Goal: Transaction & Acquisition: Obtain resource

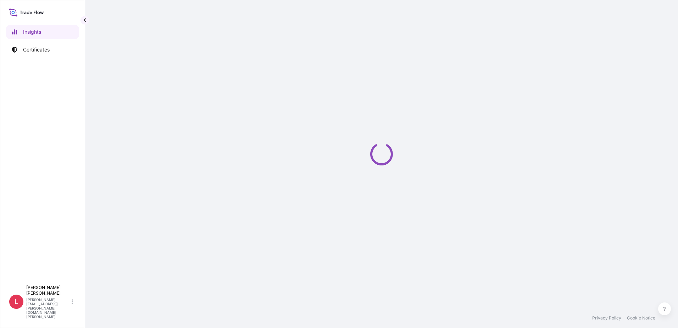
select select "2025"
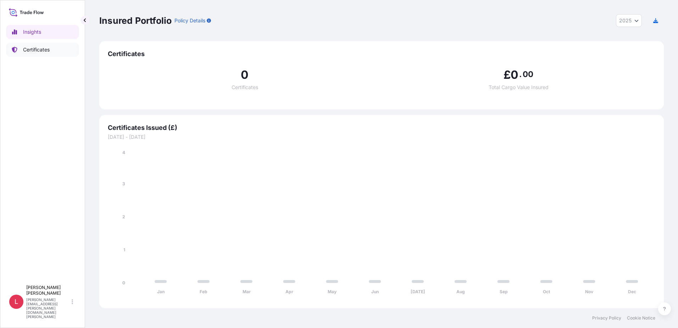
click at [29, 48] on p "Certificates" at bounding box center [36, 49] width 27 height 7
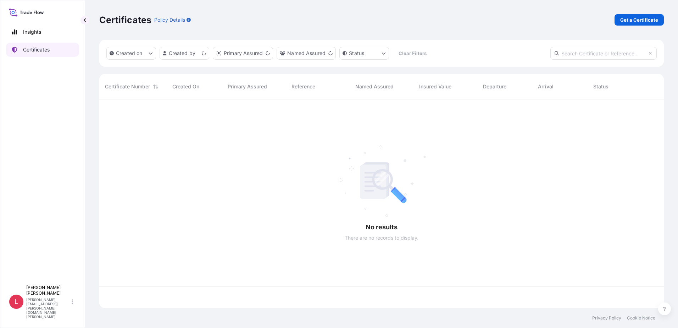
scroll to position [207, 559]
click at [634, 20] on p "Get a Certificate" at bounding box center [639, 19] width 38 height 7
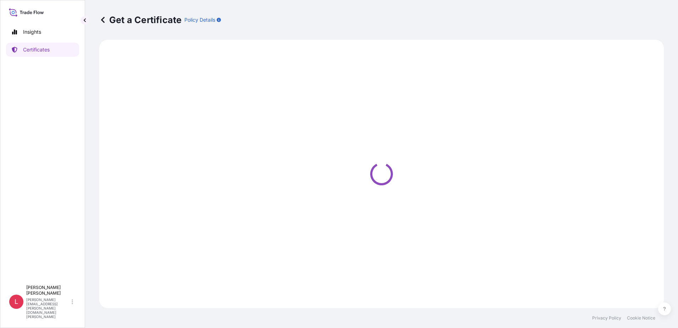
select select "Ocean Vessel"
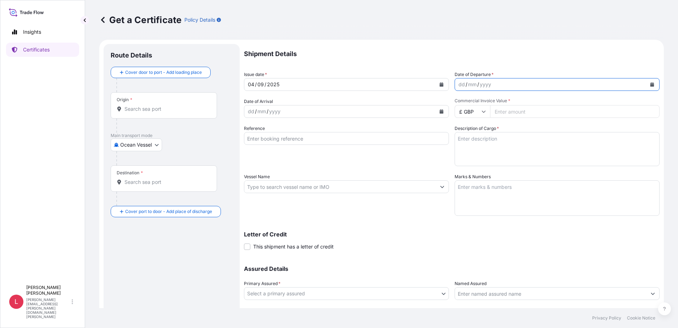
click at [650, 84] on icon "Calendar" at bounding box center [652, 84] width 4 height 4
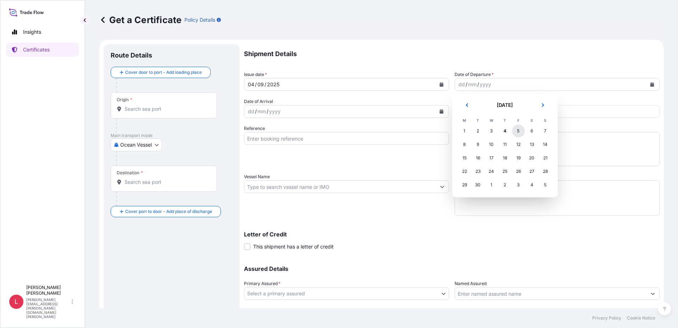
click at [517, 130] on div "5" at bounding box center [518, 130] width 13 height 13
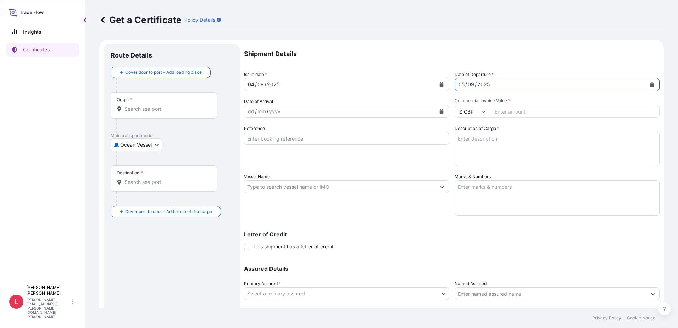
click at [440, 111] on icon "Calendar" at bounding box center [442, 111] width 4 height 4
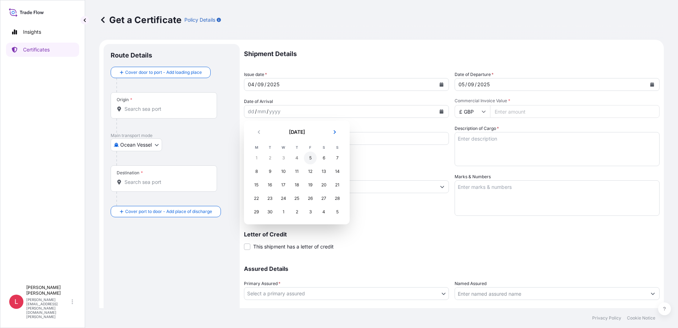
click at [312, 159] on div "5" at bounding box center [310, 157] width 13 height 13
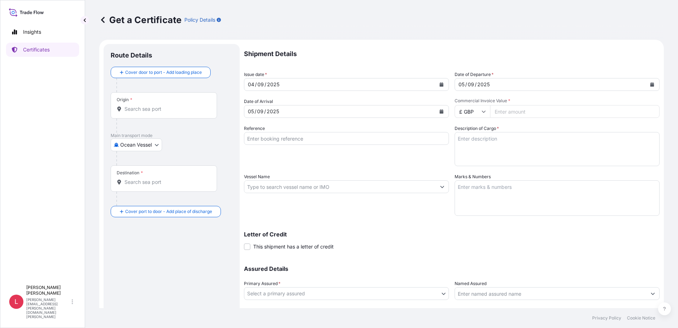
click at [483, 110] on icon at bounding box center [483, 111] width 4 height 4
click at [471, 159] on div "$ USD" at bounding box center [470, 160] width 30 height 13
type input "$ USD"
click at [524, 111] on input "Commercial Invoice Value *" at bounding box center [574, 111] width 169 height 13
click at [540, 111] on input "Commercial Invoice Value *" at bounding box center [574, 111] width 169 height 13
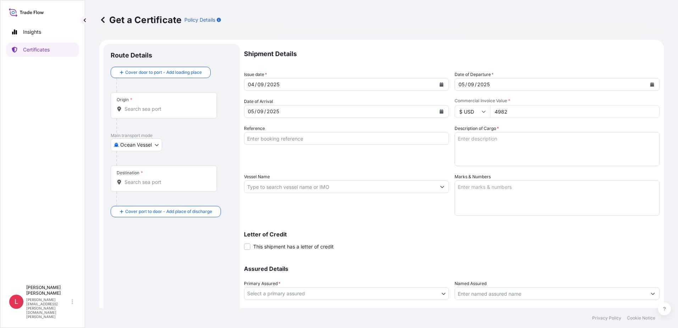
type input "4982"
click at [301, 141] on input "Reference" at bounding box center [346, 138] width 205 height 13
click at [277, 139] on input "Reference" at bounding box center [346, 138] width 205 height 13
paste input "3333010925"
type input "3333010925"
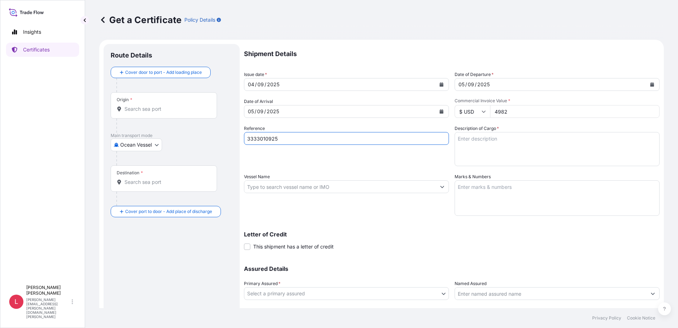
click at [485, 140] on textarea "Description of Cargo *" at bounding box center [556, 149] width 205 height 34
paste textarea "Modelo de Exhibición a escala de cargador [PERSON_NAME]"
click at [512, 112] on input "4982" at bounding box center [574, 111] width 169 height 13
click at [492, 148] on textarea "Modelo de Exhibición a escala de cargador [PERSON_NAME]." at bounding box center [556, 149] width 205 height 34
click at [477, 151] on textarea "Modelo de Exhibición a escala de cargador [PERSON_NAME]." at bounding box center [556, 149] width 205 height 34
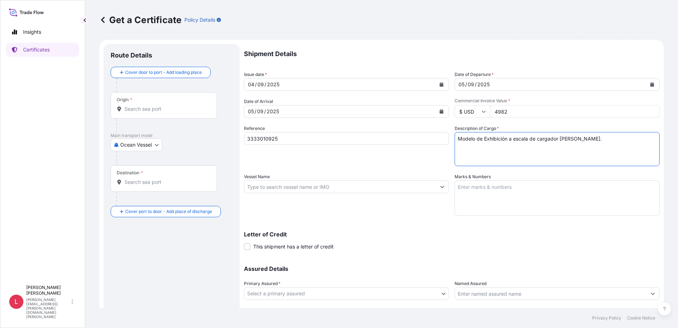
paste textarea "INSURANCE PREMIUM USD 2.74"
type textarea "Modelo de Exhibición a escala de cargador [PERSON_NAME]. INSURANCE PREMIUM USD …"
click at [303, 188] on input "Vessel Name" at bounding box center [339, 186] width 191 height 13
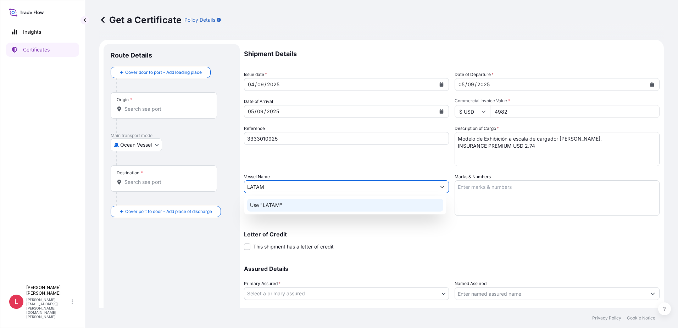
click at [277, 205] on p "Use "LATAM"" at bounding box center [266, 204] width 32 height 7
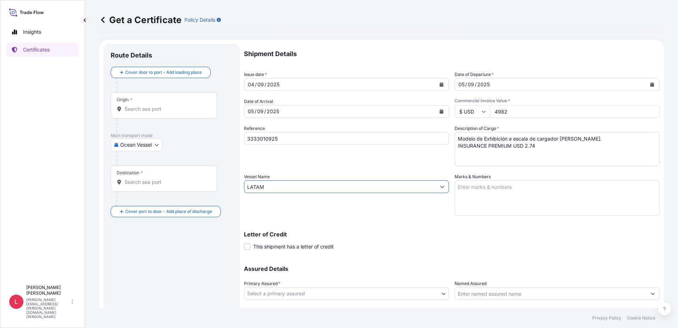
type input "LATAM"
click at [475, 188] on textarea "Marks & Numbers" at bounding box center [556, 197] width 205 height 35
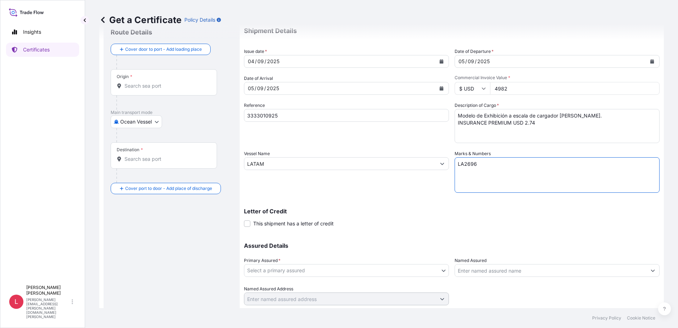
scroll to position [35, 0]
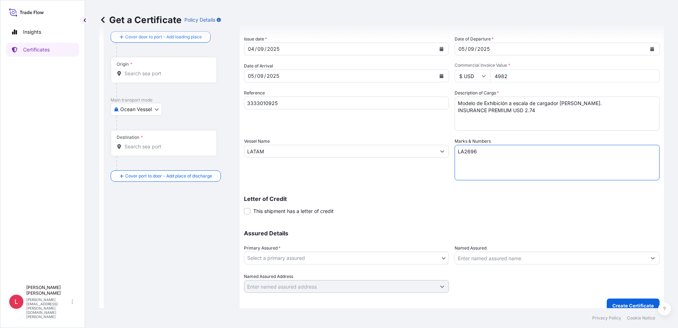
type textarea "LA2696"
click at [441, 257] on body "Insights Certificates L [PERSON_NAME] [PERSON_NAME][EMAIL_ADDRESS][PERSON_NAME]…" at bounding box center [339, 164] width 678 height 328
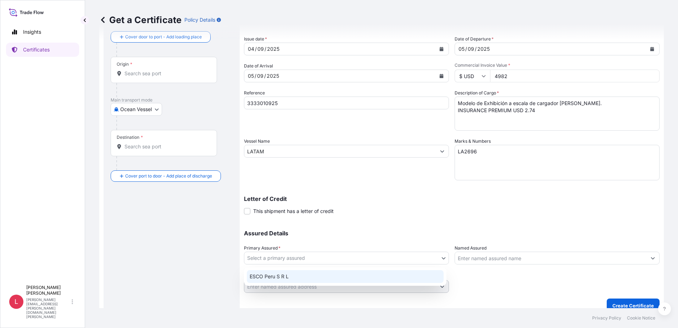
click at [345, 275] on div "ESCO Peru S R L" at bounding box center [345, 276] width 197 height 13
select select "31779"
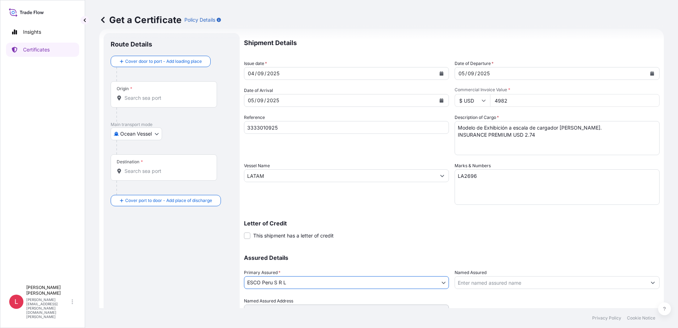
scroll to position [0, 0]
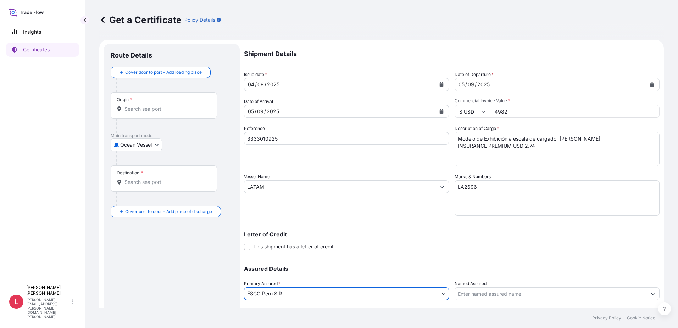
click at [154, 106] on input "Origin *" at bounding box center [166, 108] width 84 height 7
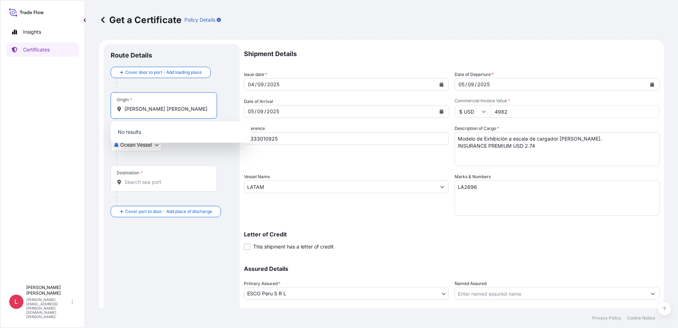
type input "[PERSON_NAME] [PERSON_NAME]"
click at [155, 145] on body "Insights Certificates L [PERSON_NAME] [PERSON_NAME][EMAIL_ADDRESS][PERSON_NAME]…" at bounding box center [339, 164] width 678 height 328
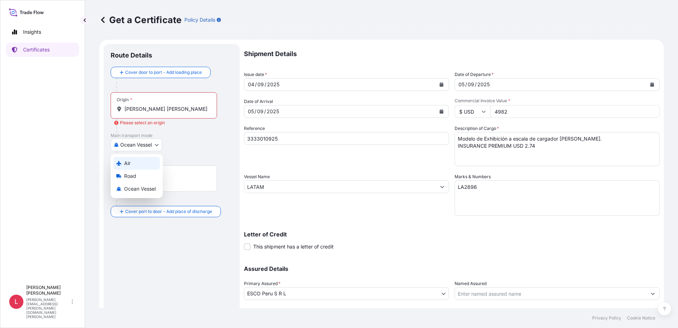
click at [126, 163] on span "Air" at bounding box center [127, 163] width 6 height 7
select select "Air"
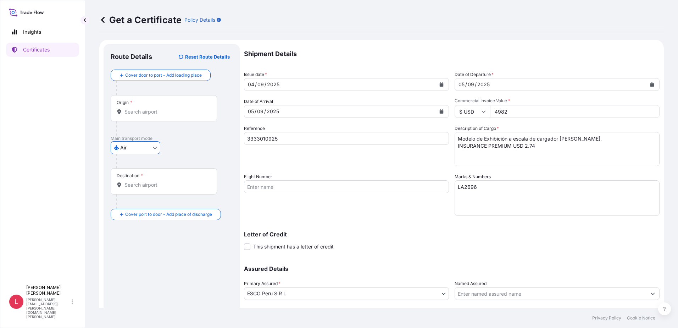
click at [169, 113] on input "Origin *" at bounding box center [166, 111] width 84 height 7
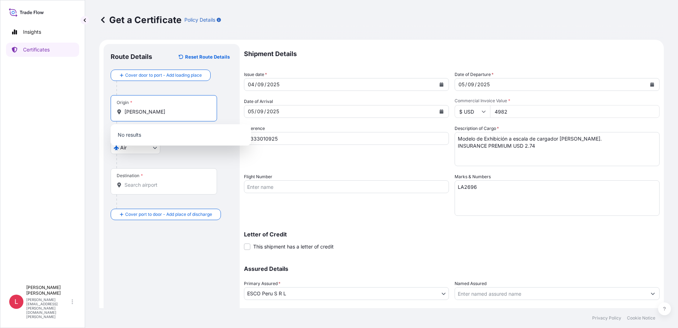
click at [169, 113] on input "[PERSON_NAME]" at bounding box center [166, 111] width 84 height 7
click at [153, 186] on input "Destination *" at bounding box center [166, 184] width 84 height 7
drag, startPoint x: 184, startPoint y: 113, endPoint x: 125, endPoint y: 115, distance: 58.5
click at [125, 115] on div "Origin * [PERSON_NAME] [PERSON_NAME]" at bounding box center [164, 108] width 106 height 26
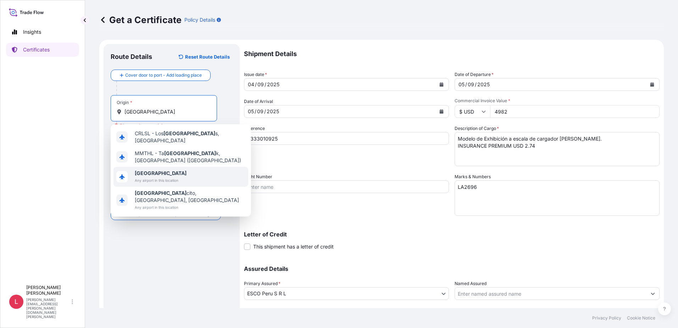
click at [158, 169] on span "[GEOGRAPHIC_DATA]" at bounding box center [161, 172] width 52 height 7
click at [162, 177] on span "Any airport in this location" at bounding box center [161, 180] width 52 height 7
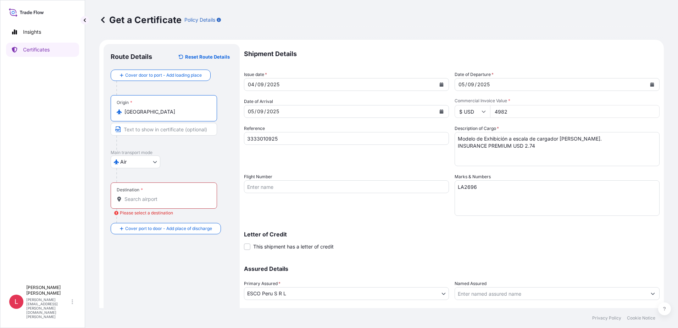
type input "[GEOGRAPHIC_DATA]"
click at [161, 199] on input "Destination * Please select a destination" at bounding box center [166, 198] width 84 height 7
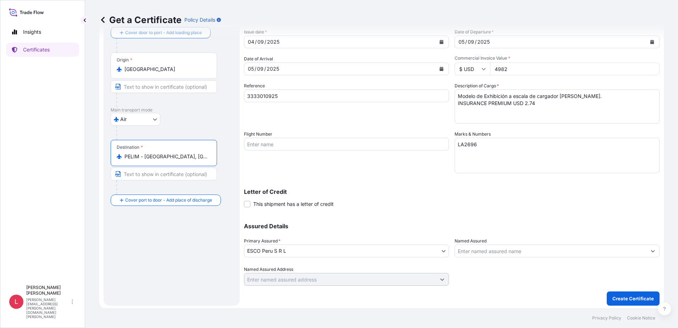
scroll to position [44, 0]
type input "PELIM - [GEOGRAPHIC_DATA], [GEOGRAPHIC_DATA]"
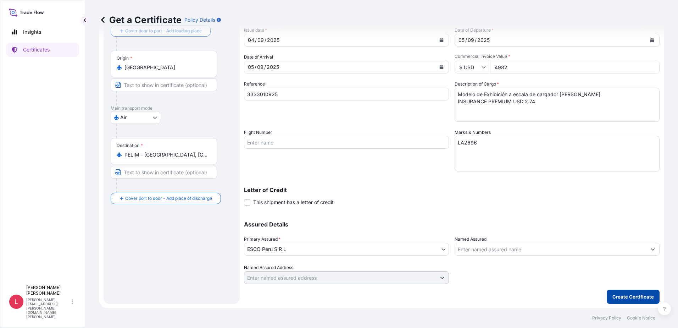
click at [628, 297] on p "Create Certificate" at bounding box center [632, 296] width 41 height 7
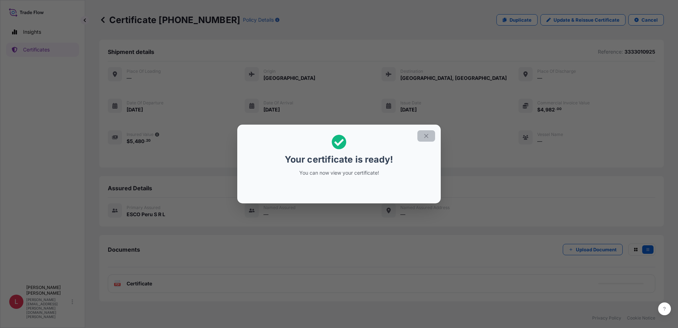
click at [427, 137] on icon "button" at bounding box center [426, 136] width 6 height 6
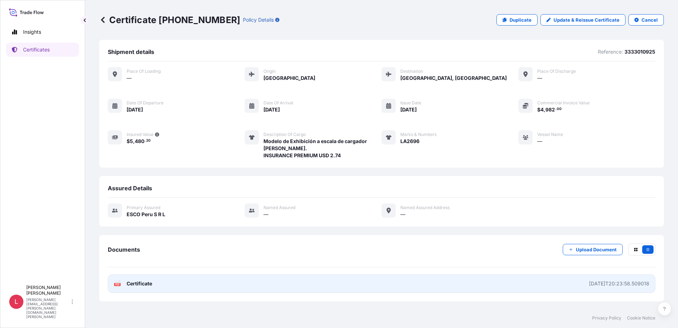
click at [141, 283] on span "Certificate" at bounding box center [140, 283] width 26 height 7
